Goal: Find specific page/section: Find specific page/section

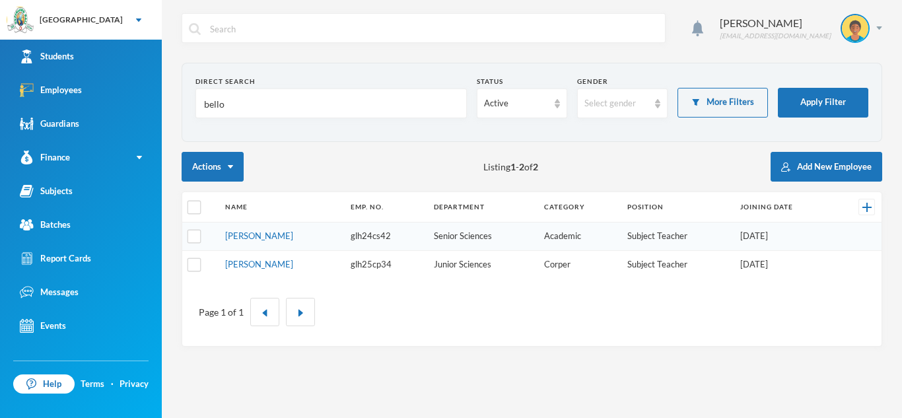
click at [340, 110] on input "bello" at bounding box center [331, 104] width 257 height 30
type input "b"
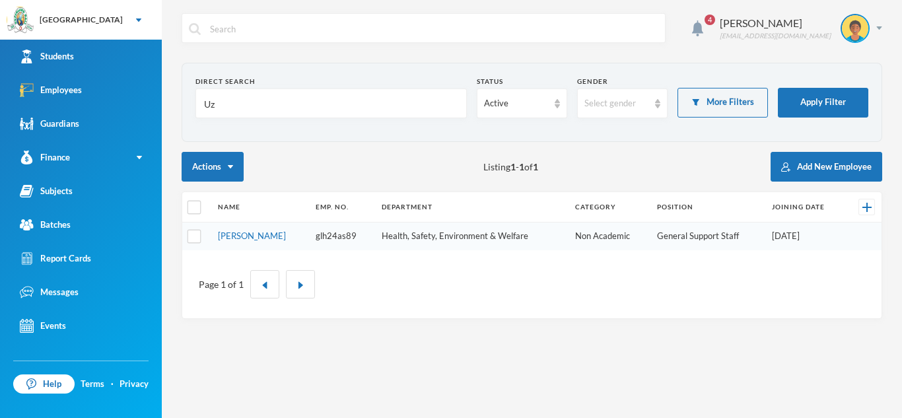
type input "U"
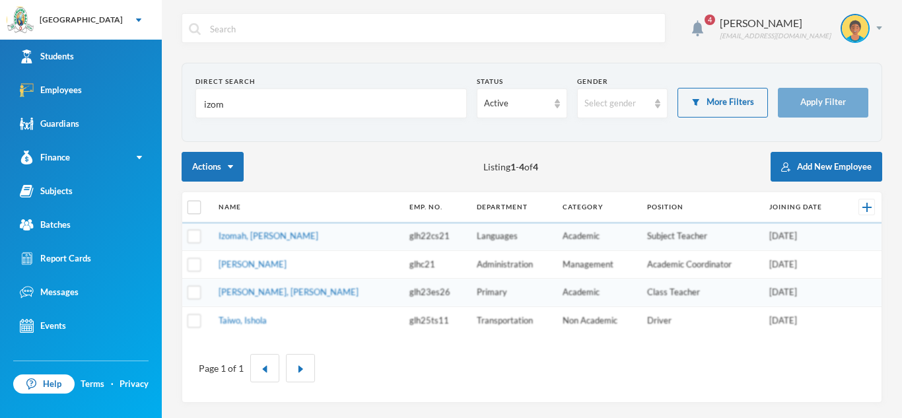
type input "izoma"
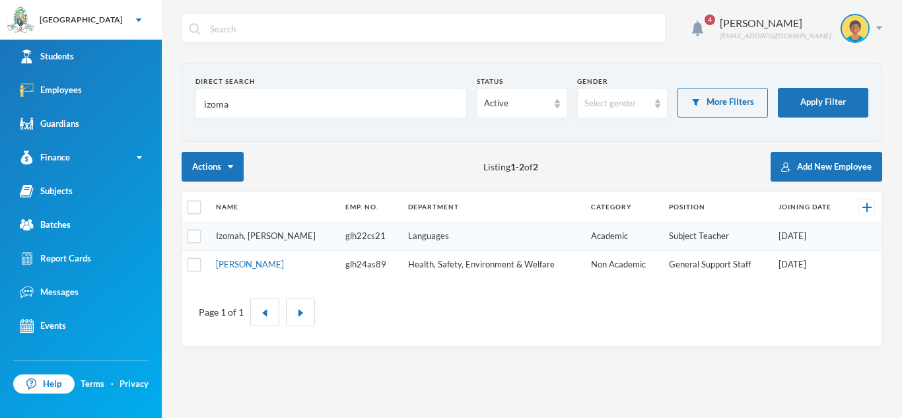
click at [269, 236] on link "Izomah, [PERSON_NAME]" at bounding box center [266, 236] width 100 height 11
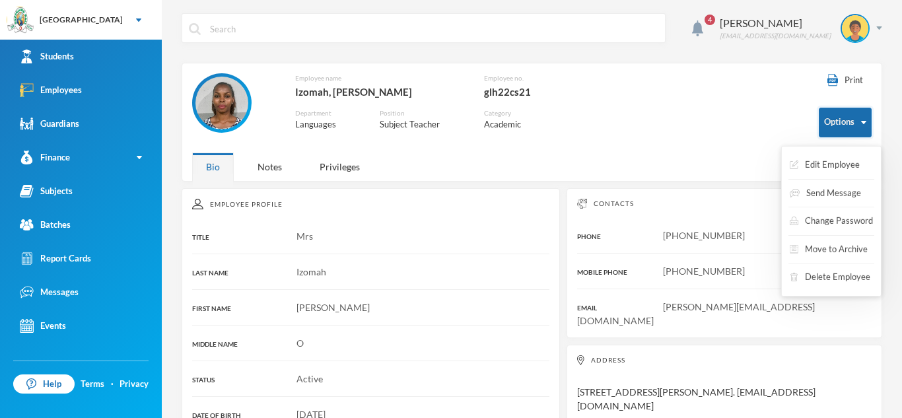
click at [861, 123] on button "Options" at bounding box center [845, 123] width 53 height 30
click at [840, 246] on button "Move to Archive" at bounding box center [820, 250] width 81 height 24
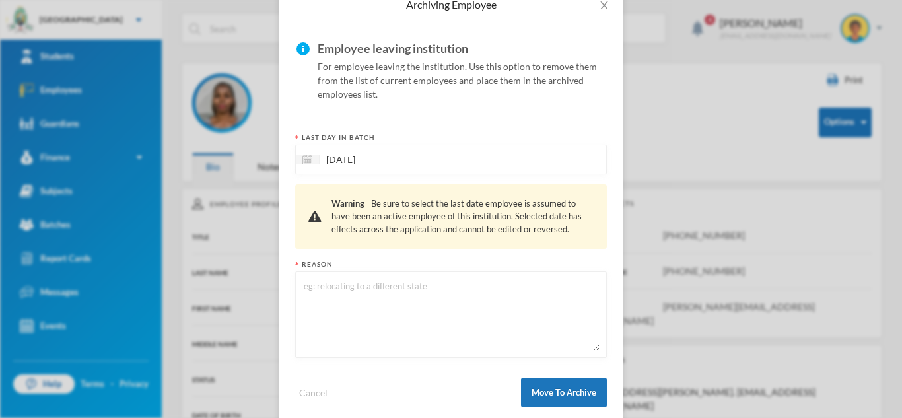
scroll to position [100, 0]
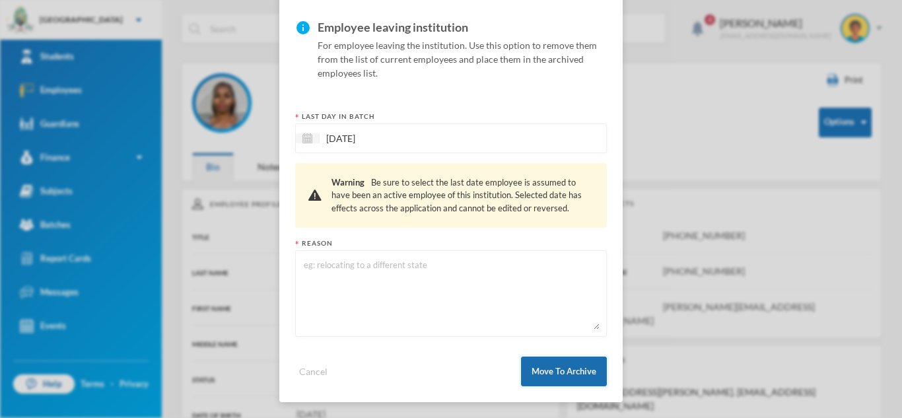
click at [587, 369] on button "Move To Archive" at bounding box center [564, 372] width 86 height 30
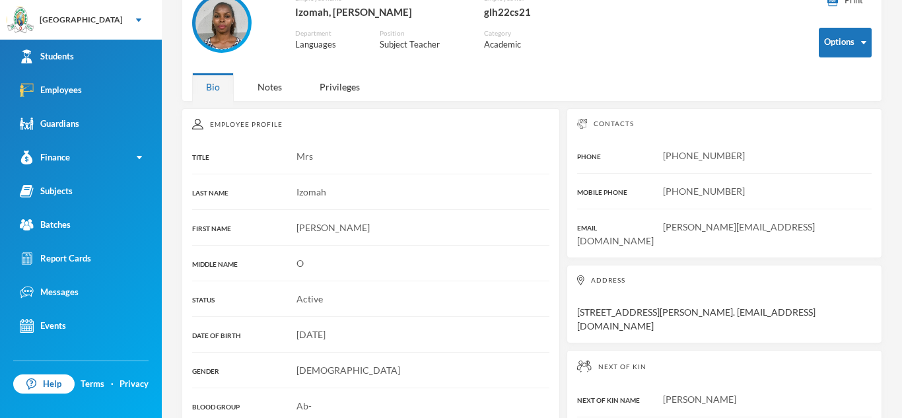
scroll to position [79, 0]
click at [277, 90] on div "Notes" at bounding box center [270, 87] width 52 height 28
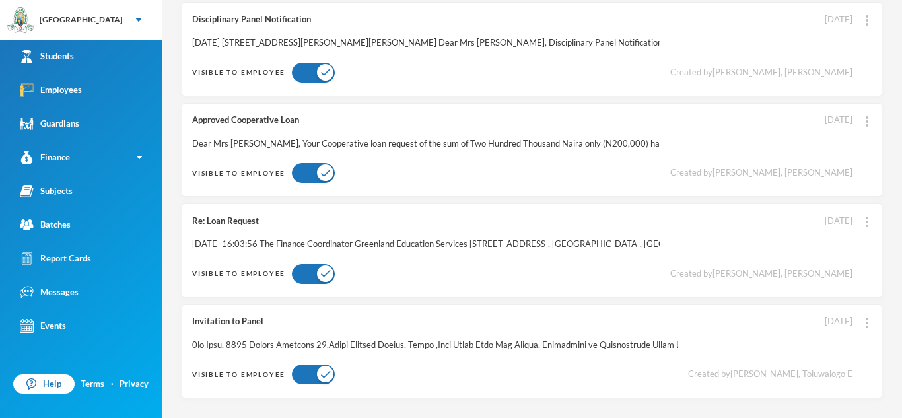
scroll to position [0, 0]
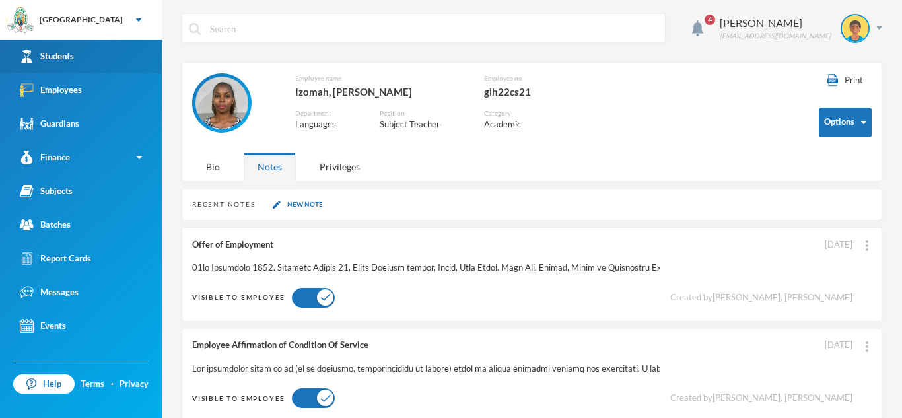
click at [98, 44] on link "Students" at bounding box center [81, 57] width 162 height 34
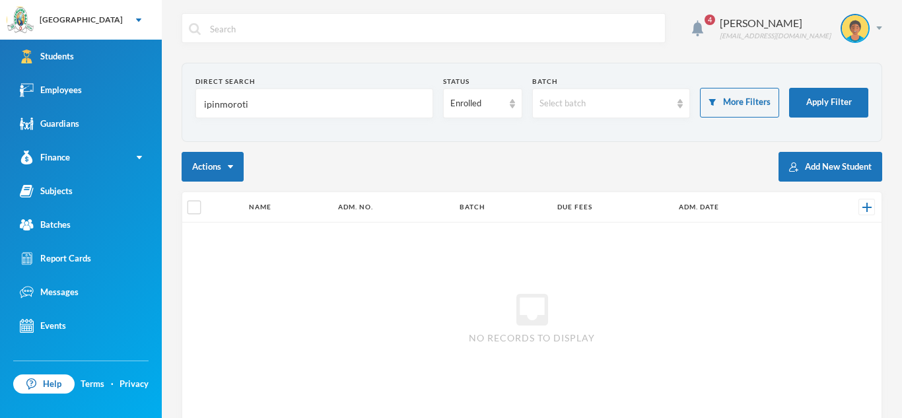
click at [304, 110] on input "ipinmoroti" at bounding box center [314, 104] width 223 height 30
type input "i"
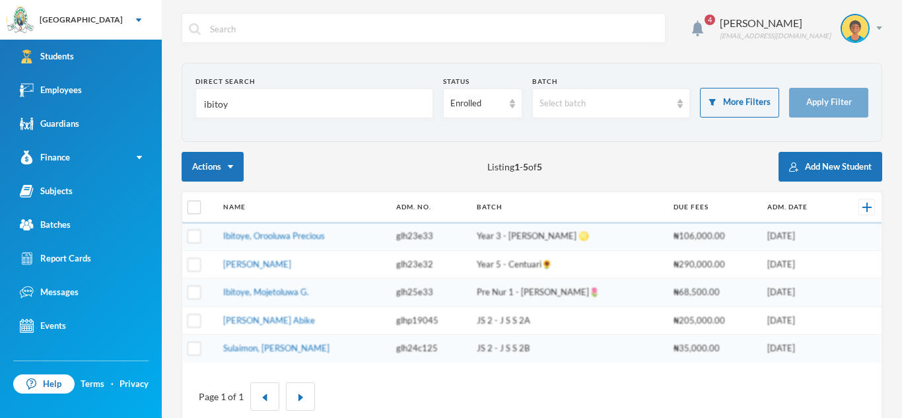
type input "ibitoye"
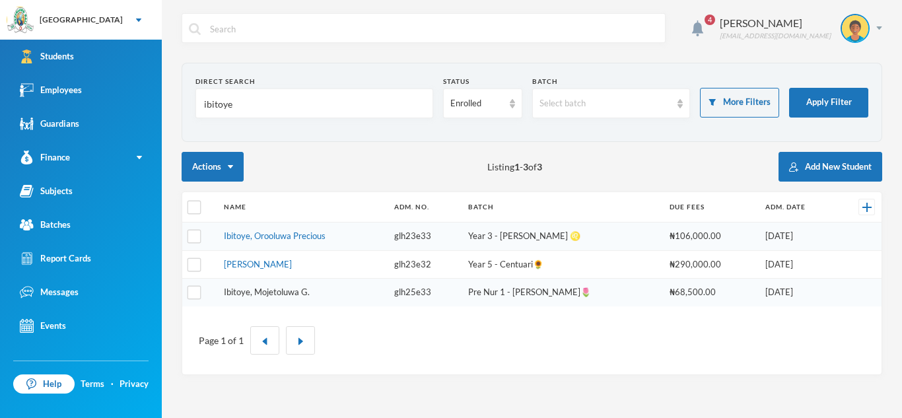
click at [277, 288] on link "Ibitoye, Mojetoluwa G." at bounding box center [267, 292] width 86 height 11
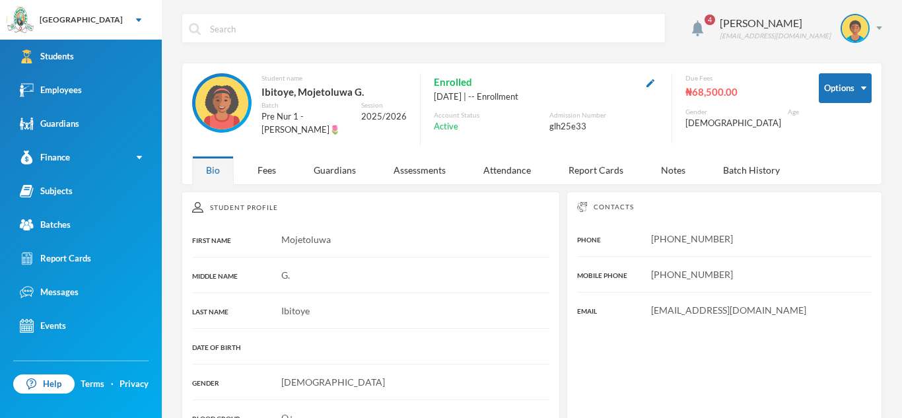
scroll to position [241, 0]
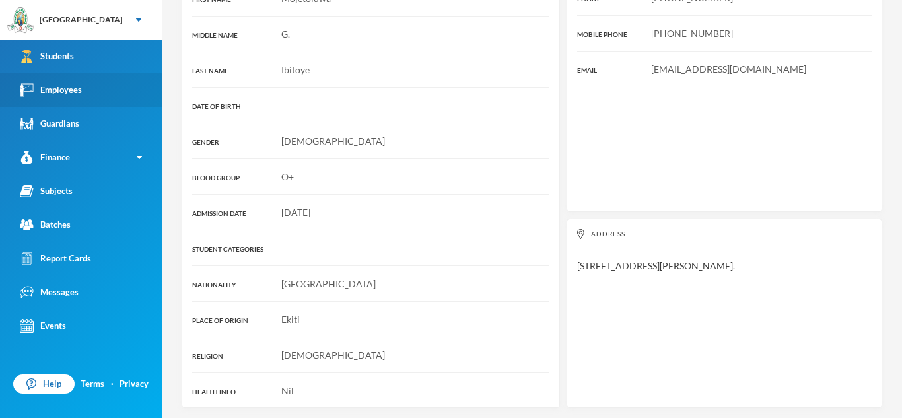
click at [100, 80] on link "Employees" at bounding box center [81, 90] width 162 height 34
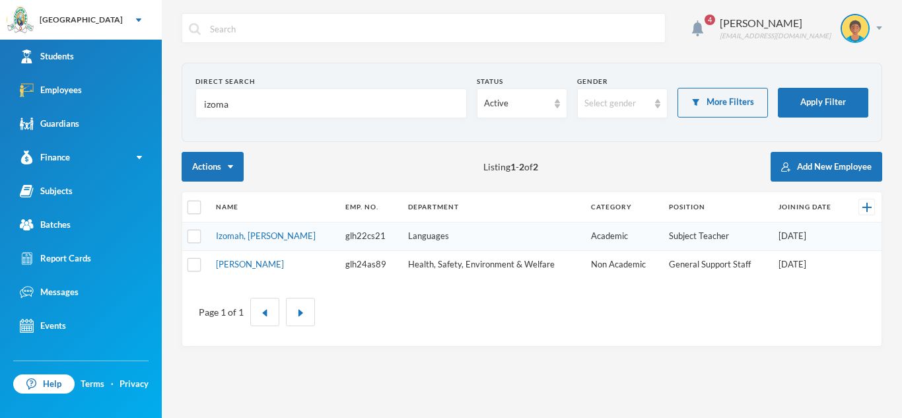
click at [272, 95] on input "izoma" at bounding box center [331, 104] width 257 height 30
type input "i"
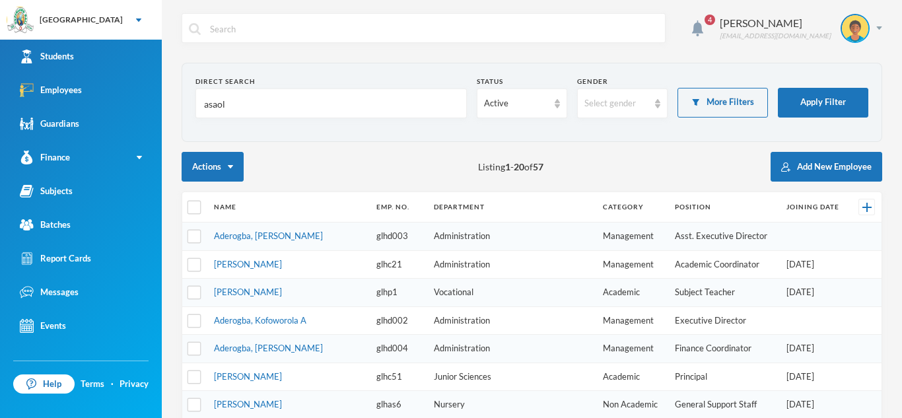
type input "asaolu"
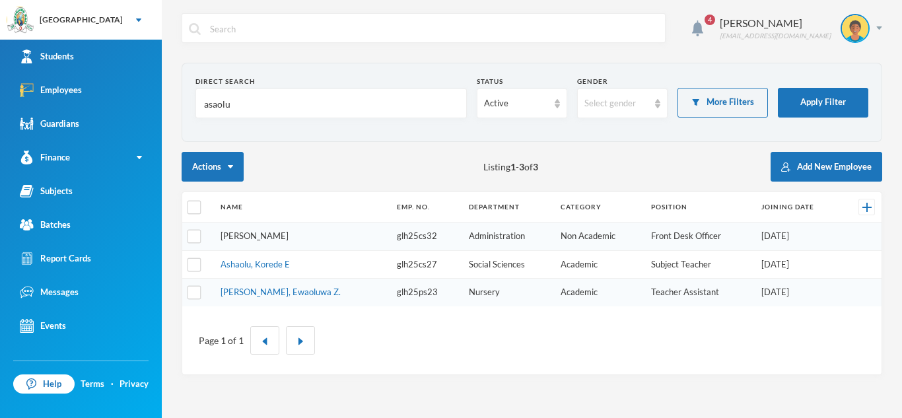
click at [289, 236] on link "[PERSON_NAME]" at bounding box center [255, 236] width 68 height 11
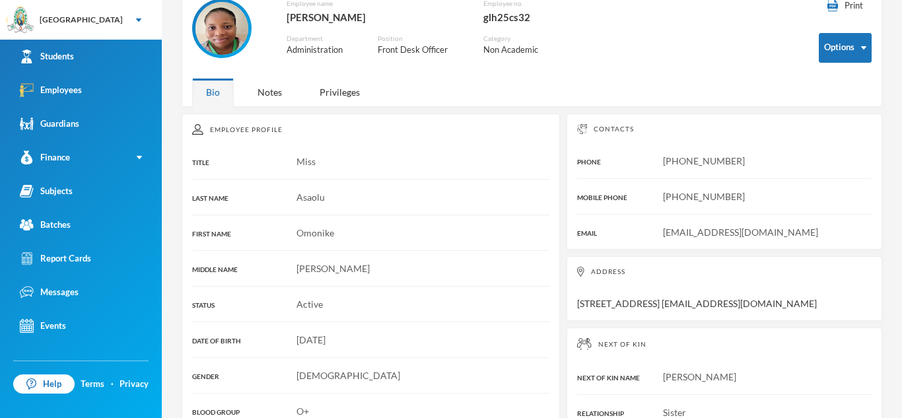
scroll to position [69, 0]
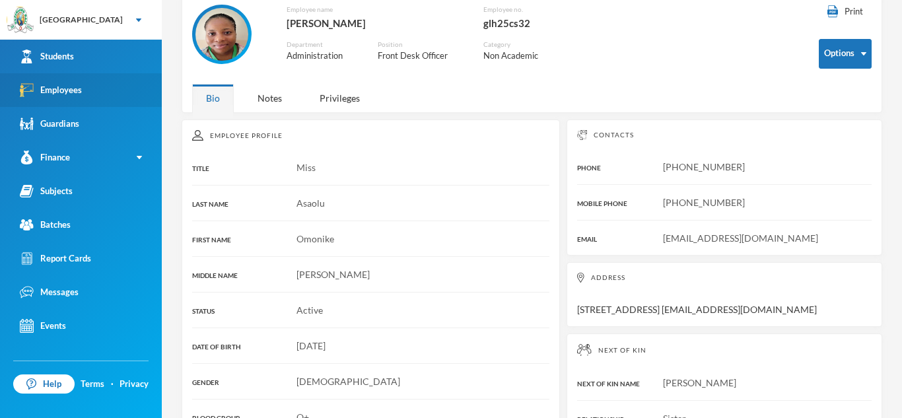
click at [109, 82] on link "Employees" at bounding box center [81, 90] width 162 height 34
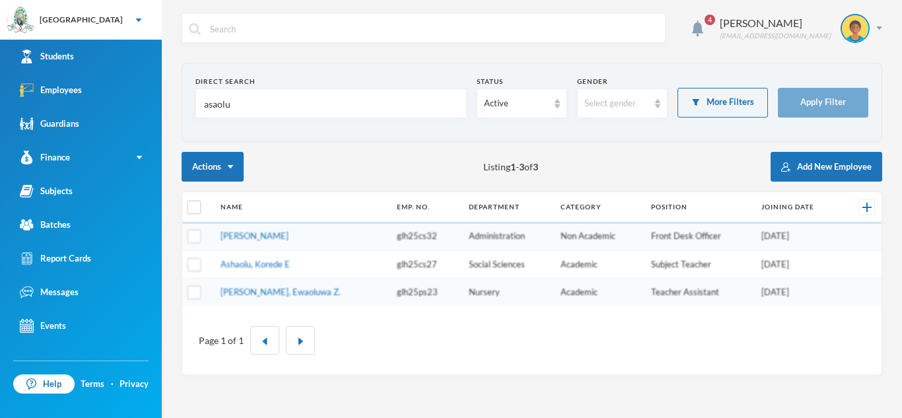
click at [338, 90] on input "asaolu" at bounding box center [331, 104] width 257 height 30
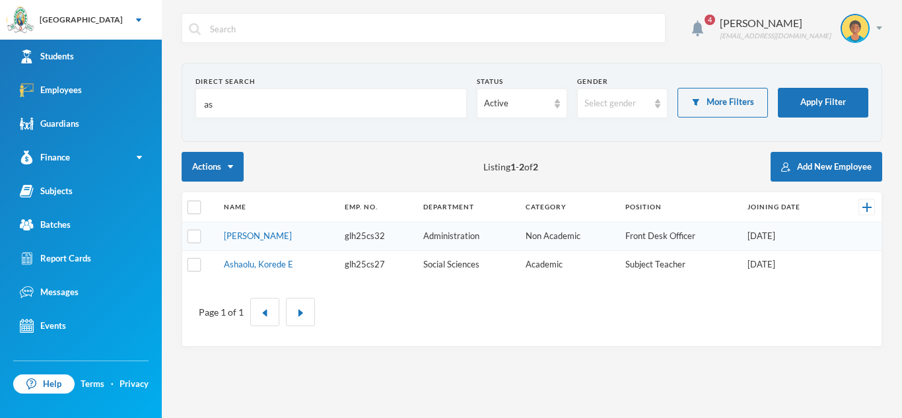
type input "a"
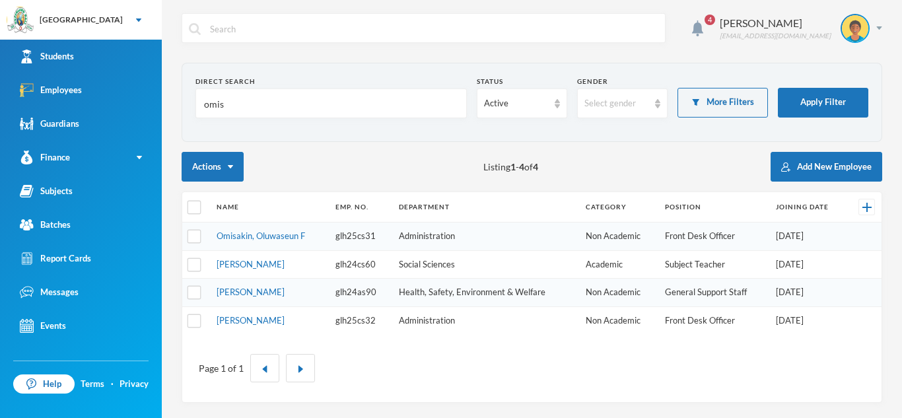
type input "omisa"
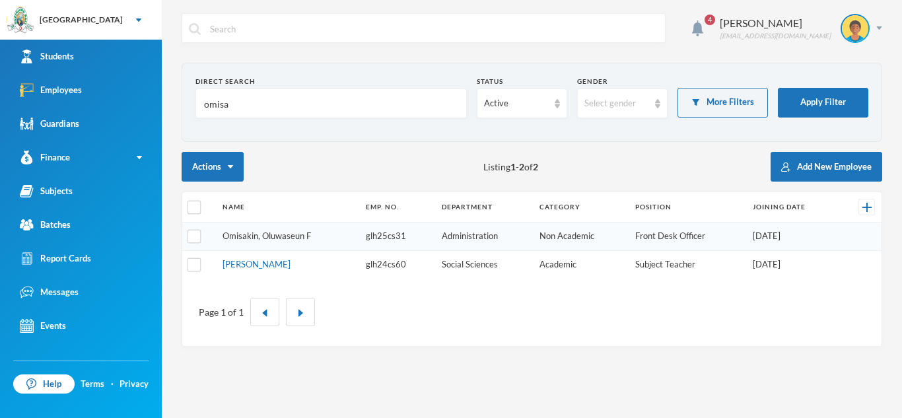
click at [299, 234] on link "Omisakin, Oluwaseun F" at bounding box center [267, 236] width 89 height 11
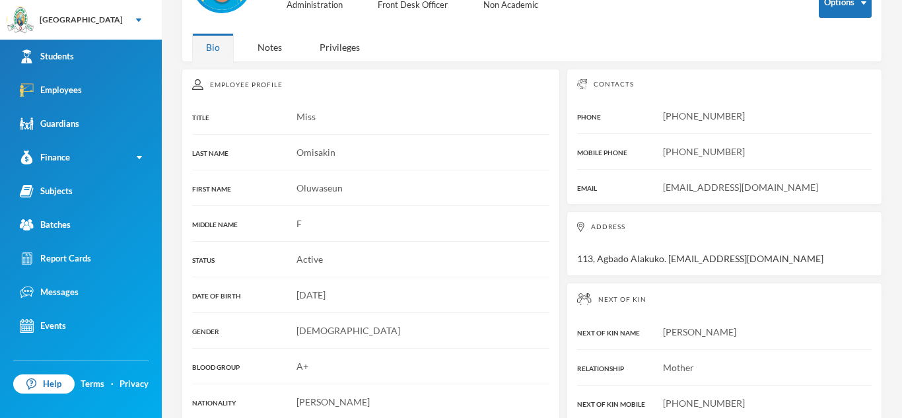
scroll to position [121, 0]
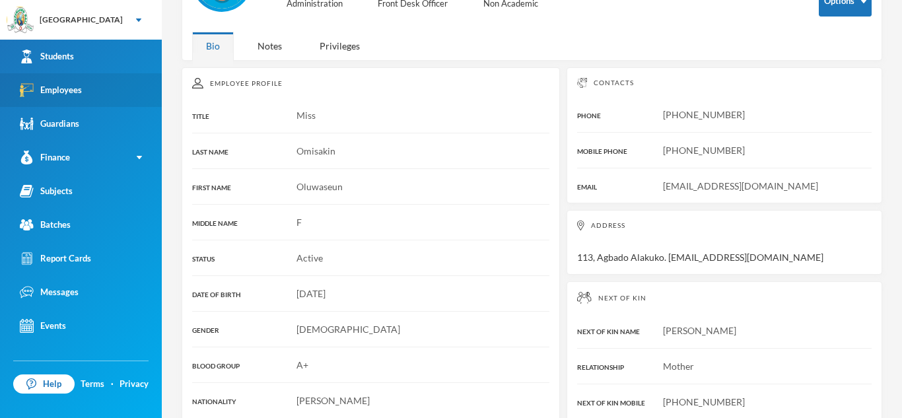
click at [117, 79] on link "Employees" at bounding box center [81, 90] width 162 height 34
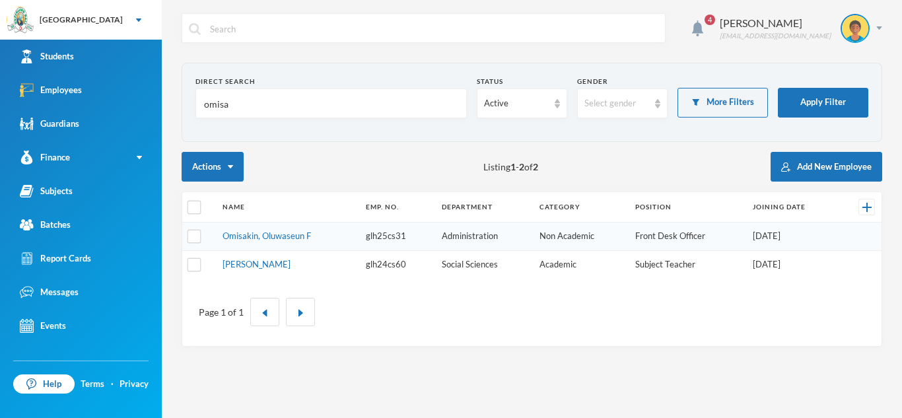
click at [265, 116] on input "omisa" at bounding box center [331, 104] width 257 height 30
type input "o"
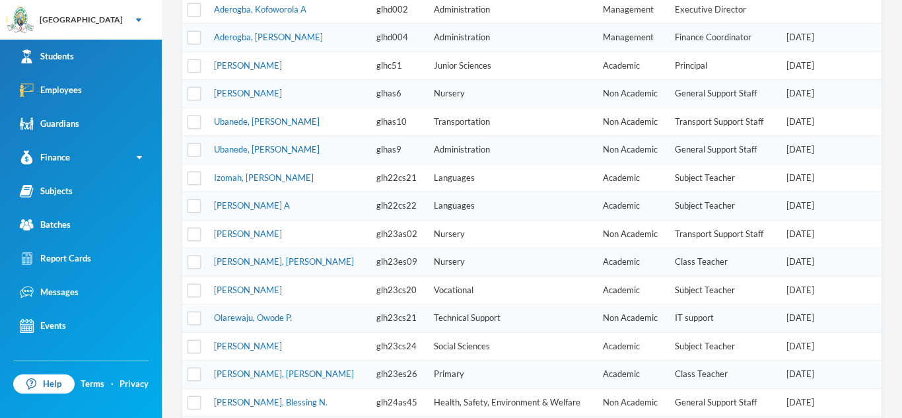
scroll to position [447, 0]
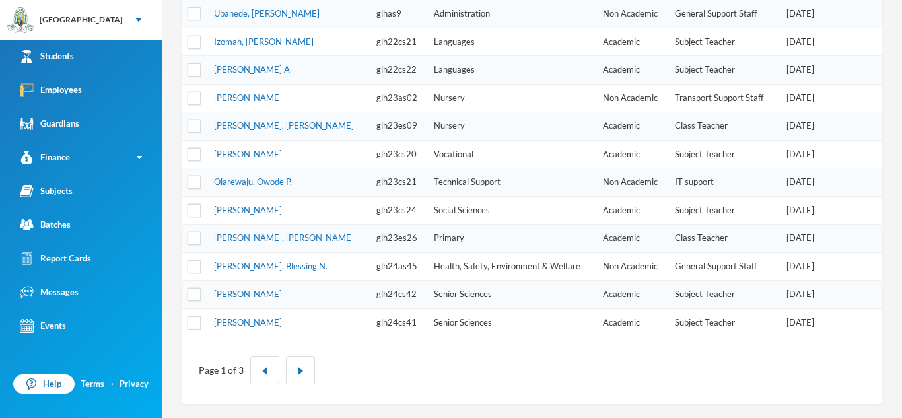
click at [370, 288] on td "glh24cs42" at bounding box center [398, 295] width 57 height 28
click at [370, 294] on td "glh24cs42" at bounding box center [398, 295] width 57 height 28
click at [259, 291] on link "[PERSON_NAME]" at bounding box center [248, 294] width 68 height 11
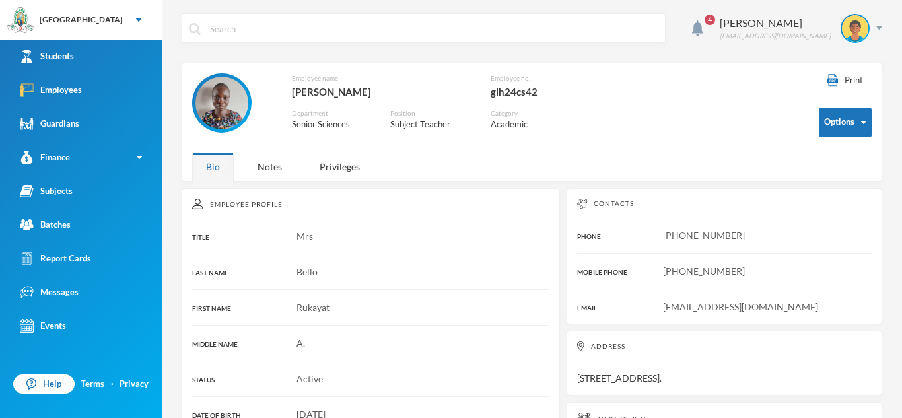
click at [330, 41] on input "text" at bounding box center [434, 29] width 450 height 30
type input "b"
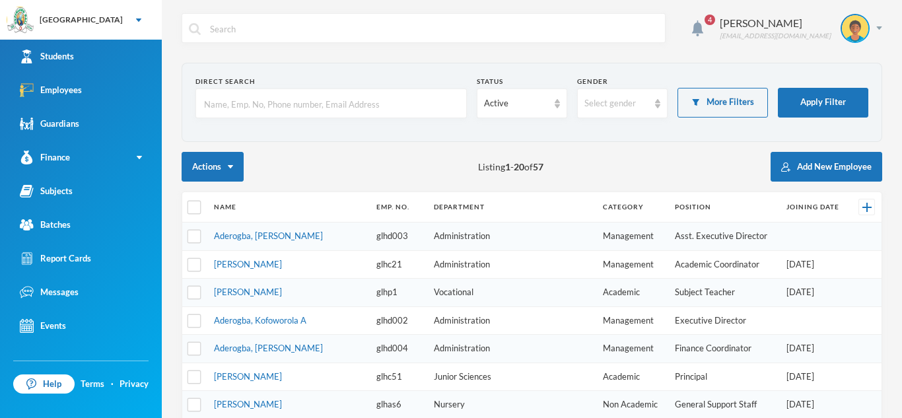
click at [384, 25] on input "text" at bounding box center [434, 29] width 450 height 30
click at [376, 33] on input "[PERSON_NAME]" at bounding box center [434, 29] width 450 height 30
type input "b"
click at [387, 100] on input "text" at bounding box center [331, 104] width 257 height 30
type input "bello"
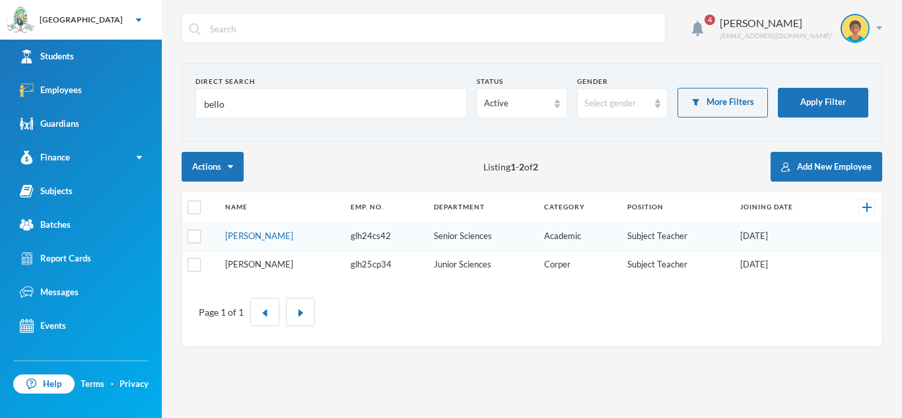
click at [273, 266] on link "[PERSON_NAME]" at bounding box center [259, 264] width 68 height 11
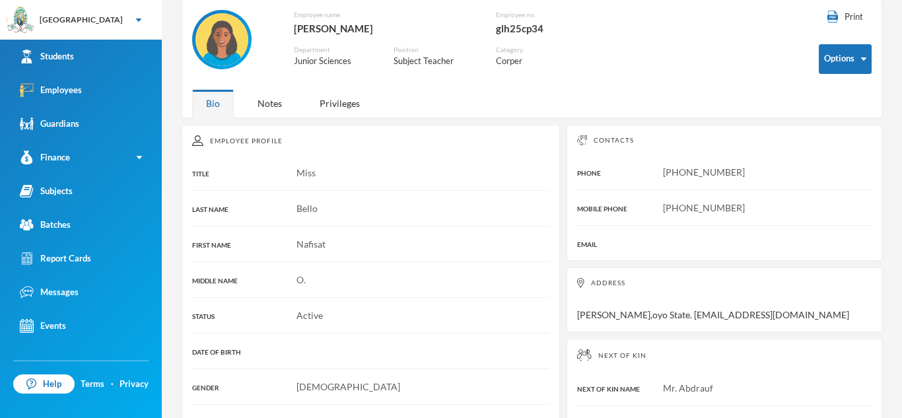
scroll to position [65, 0]
